Goal: Navigation & Orientation: Understand site structure

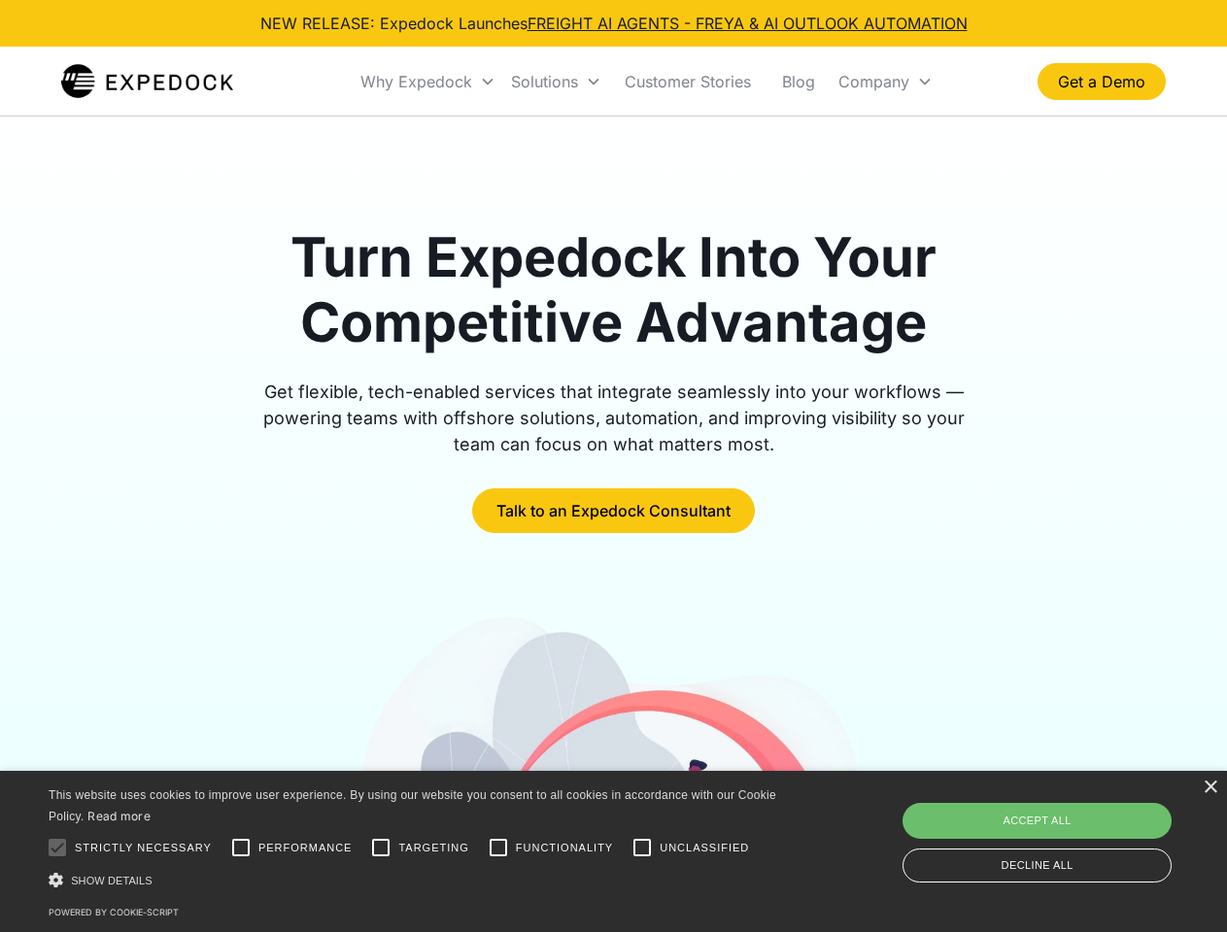
click at [428, 82] on div "Why Expedock" at bounding box center [416, 81] width 112 height 19
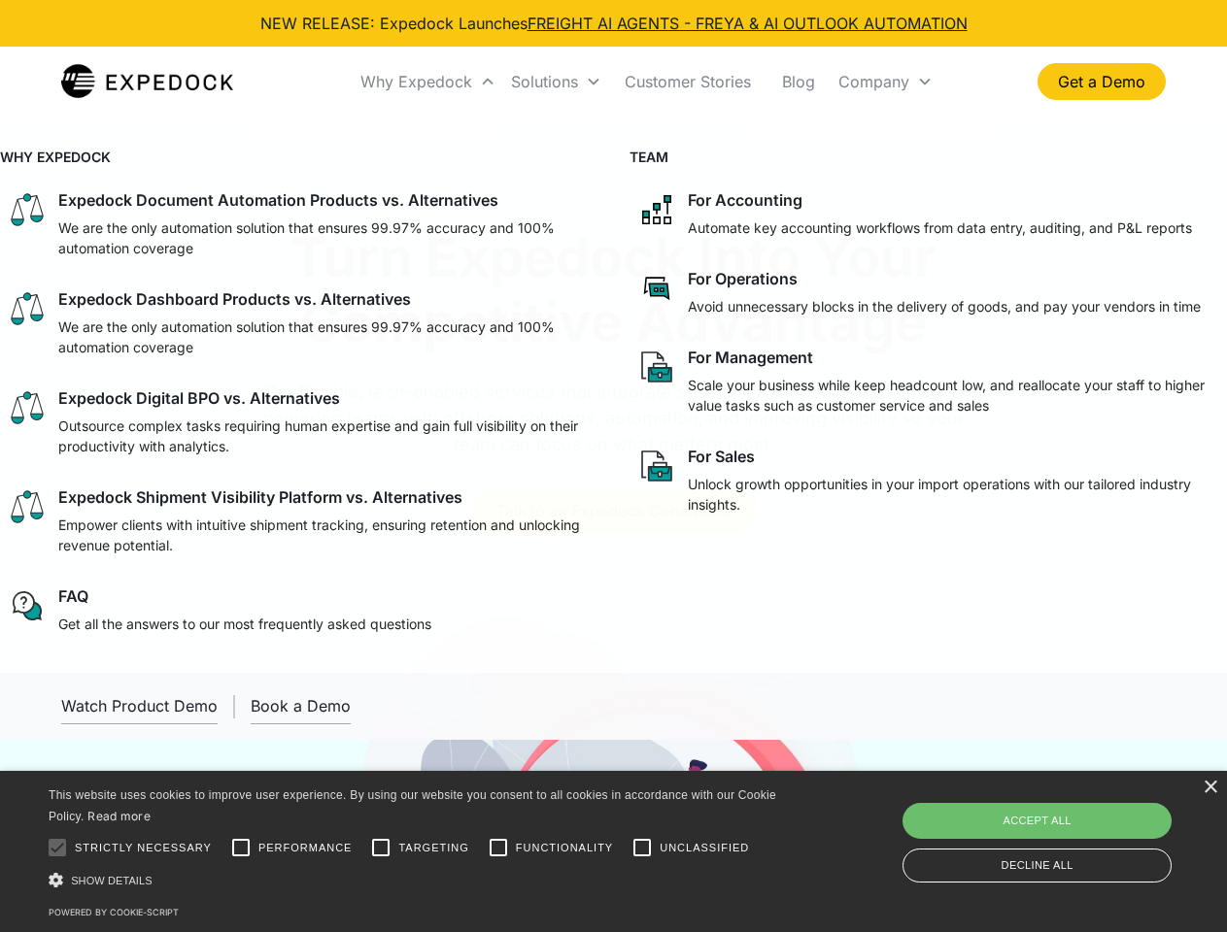
click at [556, 82] on div "Solutions" at bounding box center [544, 81] width 67 height 19
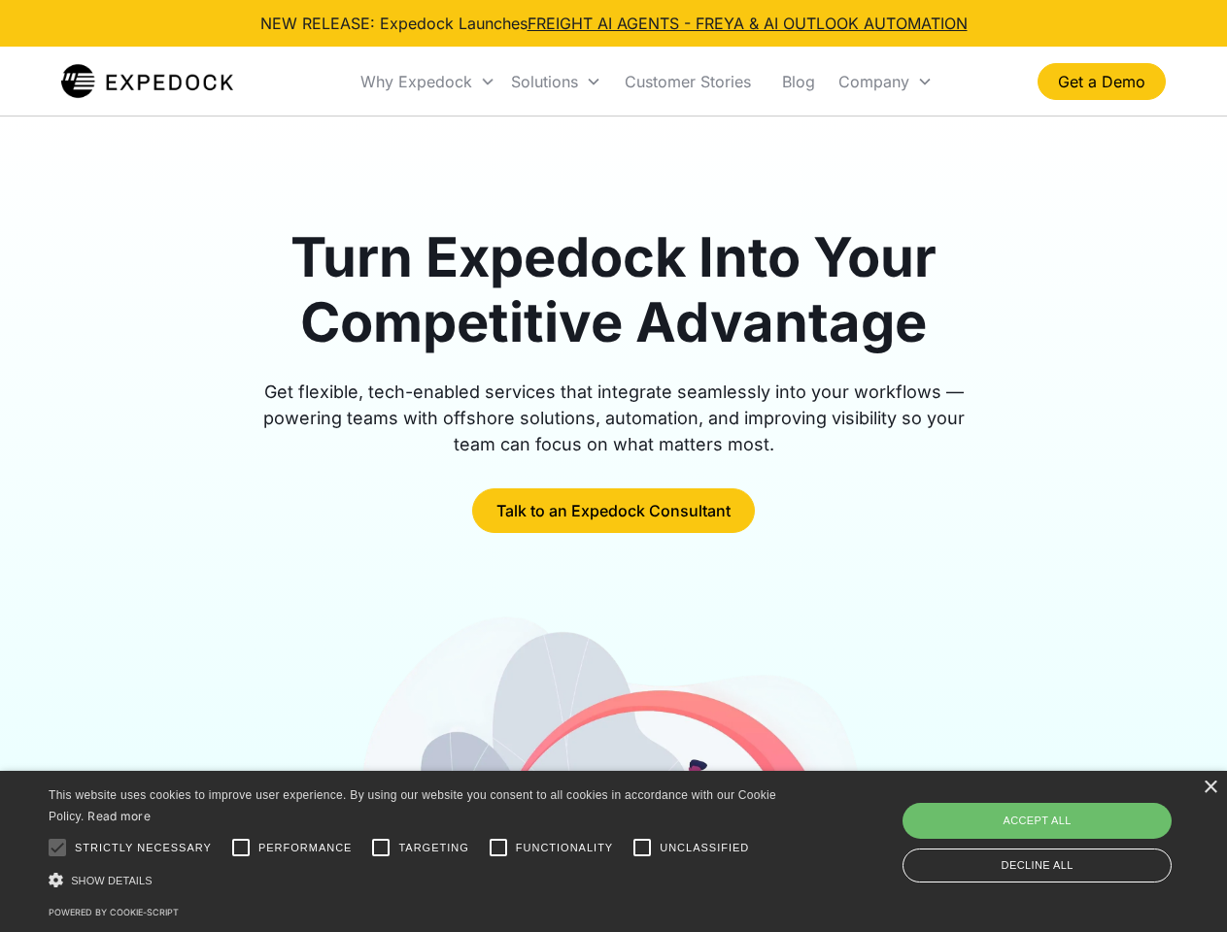
click at [885, 82] on div "Company" at bounding box center [873, 81] width 71 height 19
click at [57, 848] on div at bounding box center [57, 848] width 39 height 39
click at [241, 848] on input "Performance" at bounding box center [240, 848] width 39 height 39
checkbox input "true"
click at [381, 848] on input "Targeting" at bounding box center [380, 848] width 39 height 39
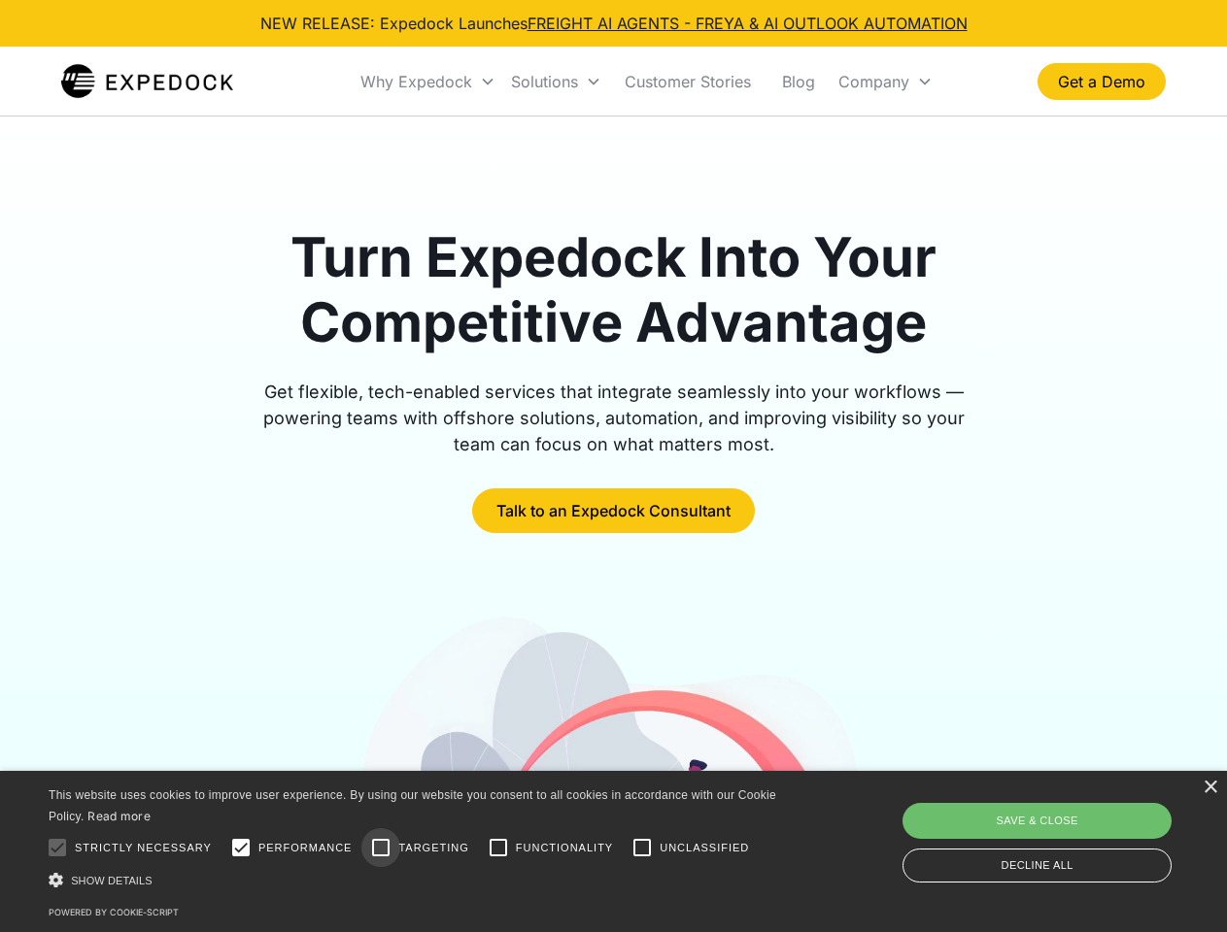
checkbox input "true"
click at [498, 848] on input "Functionality" at bounding box center [498, 848] width 39 height 39
checkbox input "true"
click at [642, 848] on input "Unclassified" at bounding box center [642, 848] width 39 height 39
checkbox input "true"
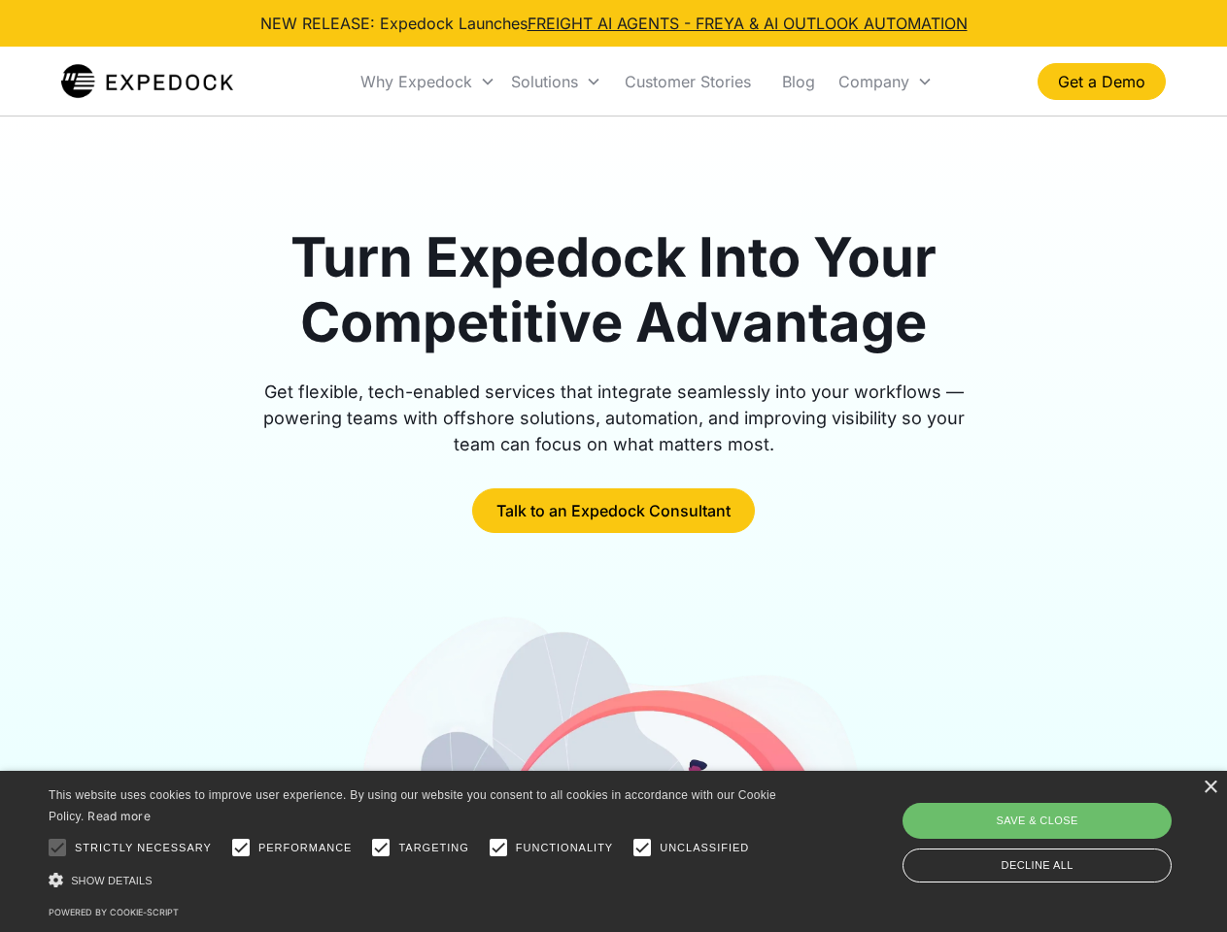
click at [416, 880] on div "Show details Hide details" at bounding box center [416, 880] width 734 height 20
